Goal: Check status: Check status

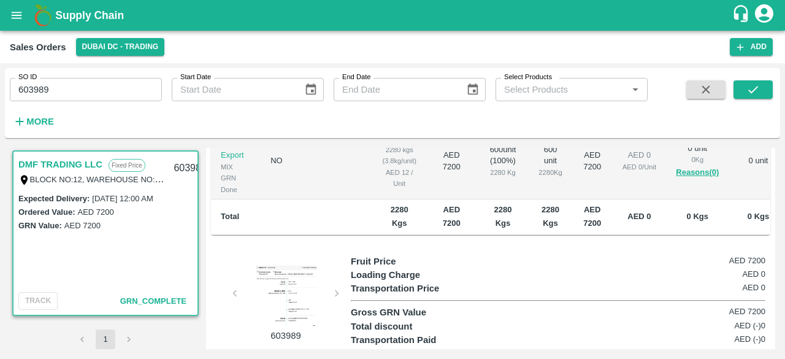
scroll to position [311, 0]
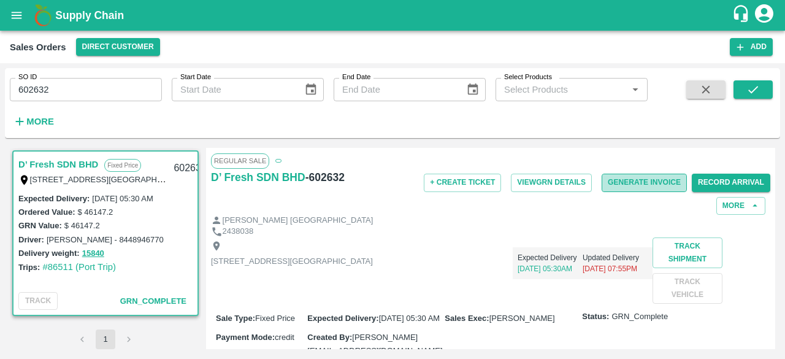
click at [640, 177] on button "Generate Invoice" at bounding box center [644, 183] width 85 height 18
click at [738, 204] on button "More" at bounding box center [740, 206] width 49 height 18
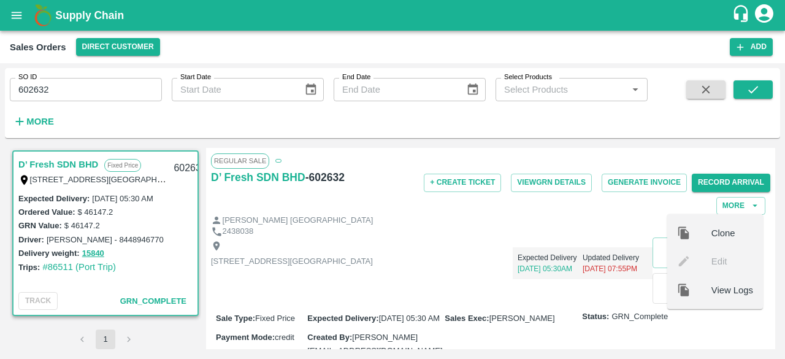
click at [529, 202] on div "+ Create Ticket View GRN Details Generate Invoice Record Arrival More Clone Edi…" at bounding box center [583, 191] width 373 height 45
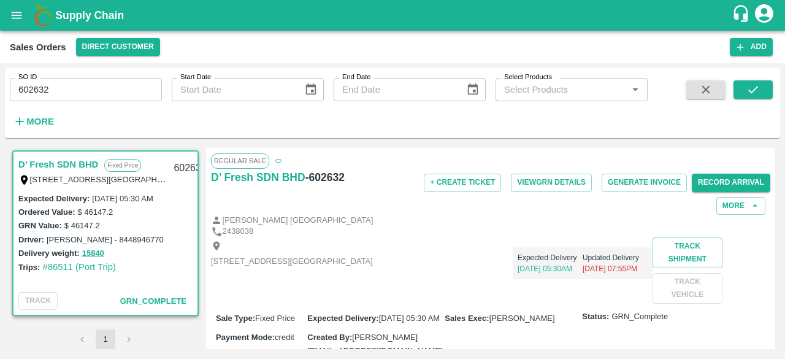
click at [326, 169] on h6 "- 602632" at bounding box center [324, 177] width 39 height 17
copy h6 "602632"
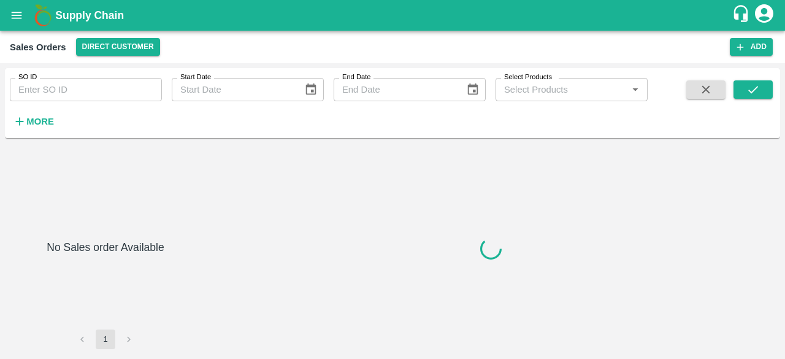
type input "602185"
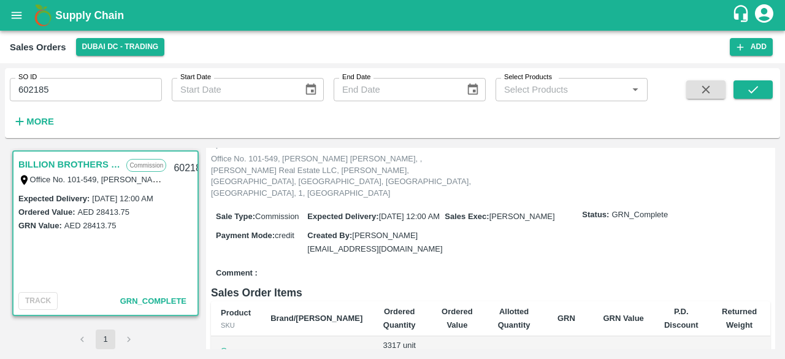
scroll to position [120, 0]
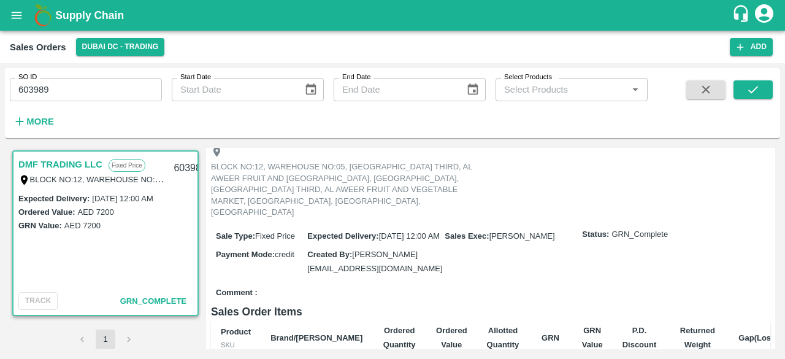
scroll to position [77, 0]
